Goal: Navigation & Orientation: Go to known website

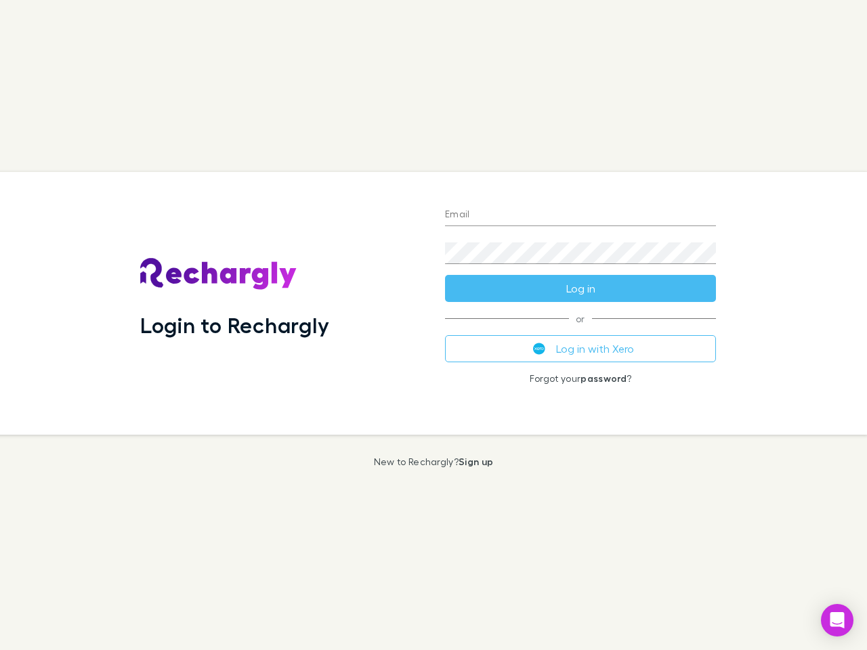
click at [433, 325] on div "Login to Rechargly" at bounding box center [281, 303] width 305 height 263
click at [580, 215] on input "Email" at bounding box center [580, 216] width 271 height 22
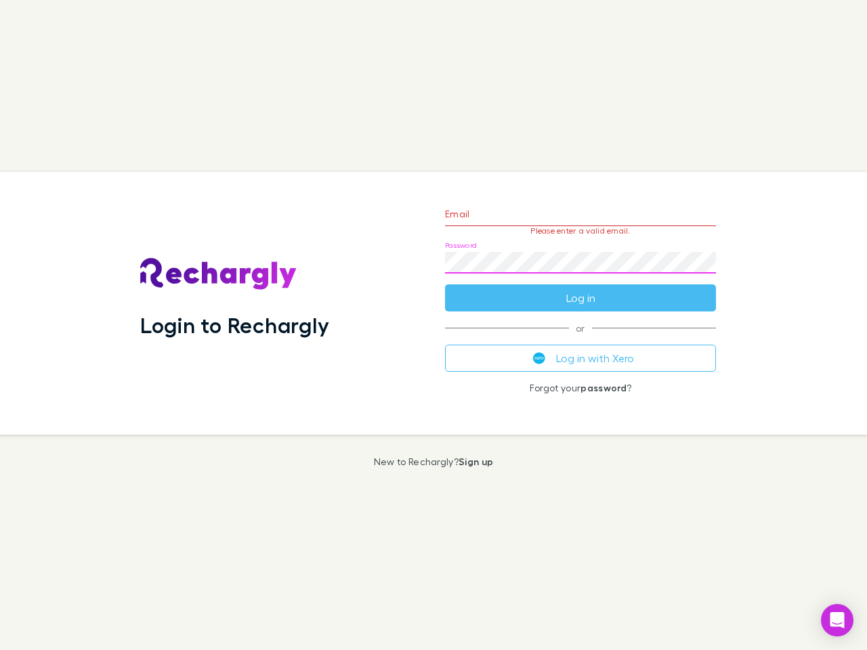
click at [580, 288] on form "Email Please enter a valid email. Password Log in" at bounding box center [580, 253] width 271 height 118
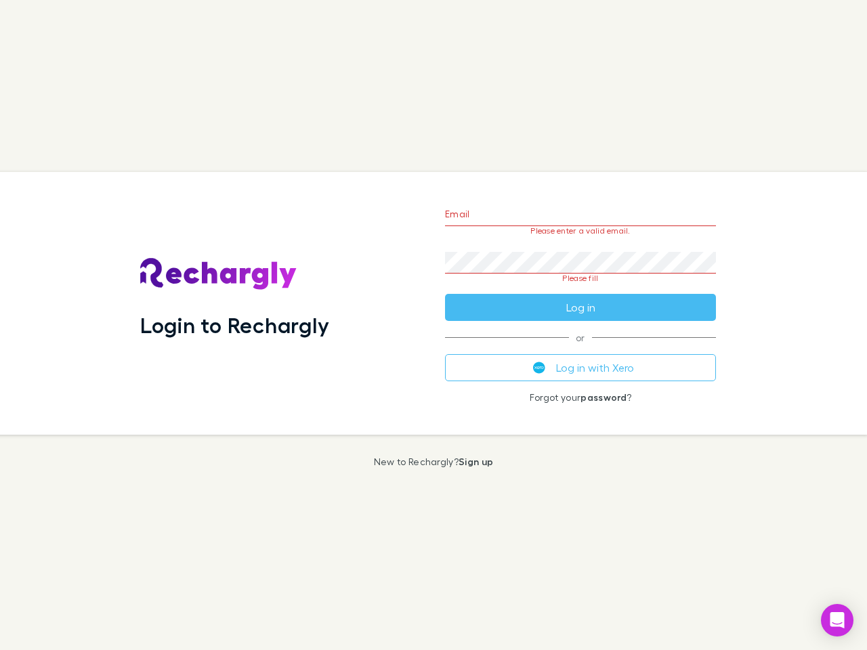
click at [580, 349] on div "Email Please enter a valid email. Password Please fill Log in or Log in with Xe…" at bounding box center [580, 303] width 293 height 263
click at [837, 620] on icon "Open Intercom Messenger" at bounding box center [837, 620] width 14 height 16
